Goal: Navigation & Orientation: Find specific page/section

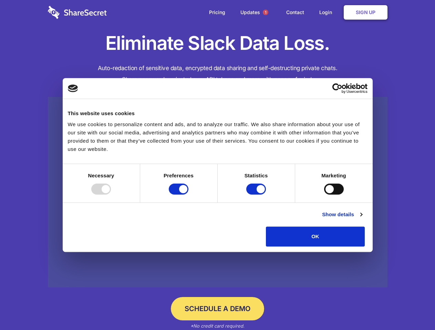
click at [111, 195] on div at bounding box center [101, 189] width 20 height 11
click at [188, 195] on input "Preferences" at bounding box center [179, 189] width 20 height 11
checkbox input "false"
click at [257, 195] on input "Statistics" at bounding box center [256, 189] width 20 height 11
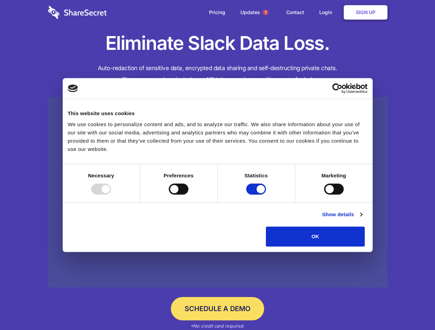
checkbox input "false"
click at [324, 195] on input "Marketing" at bounding box center [334, 189] width 20 height 11
checkbox input "true"
click at [362, 219] on link "Show details" at bounding box center [342, 215] width 40 height 8
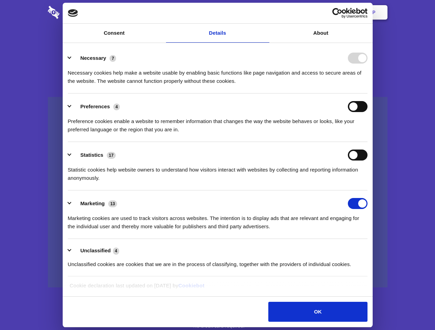
click at [370, 249] on ul "Necessary 7 Necessary cookies help make a website usable by enabling basic func…" at bounding box center [217, 161] width 306 height 232
click at [265, 12] on span "1" at bounding box center [265, 13] width 6 height 6
